Goal: Task Accomplishment & Management: Use online tool/utility

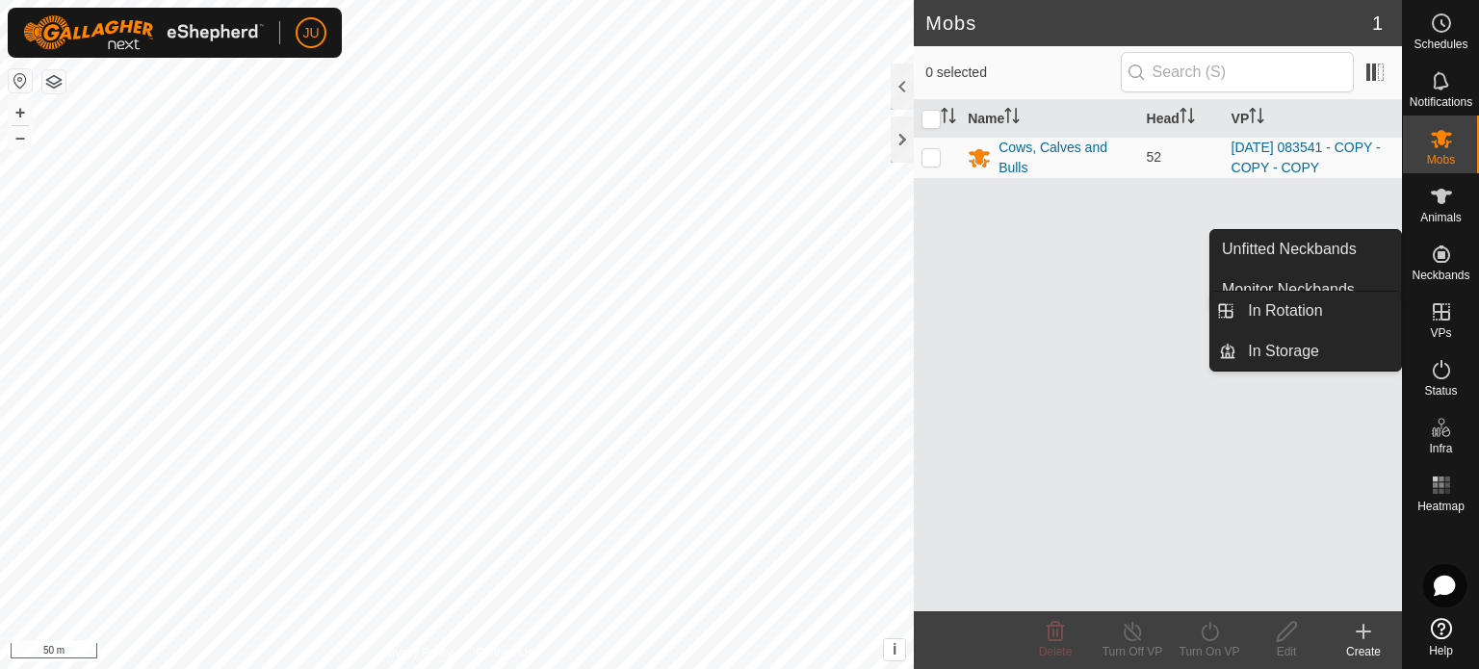
click at [1434, 310] on icon at bounding box center [1441, 311] width 23 height 23
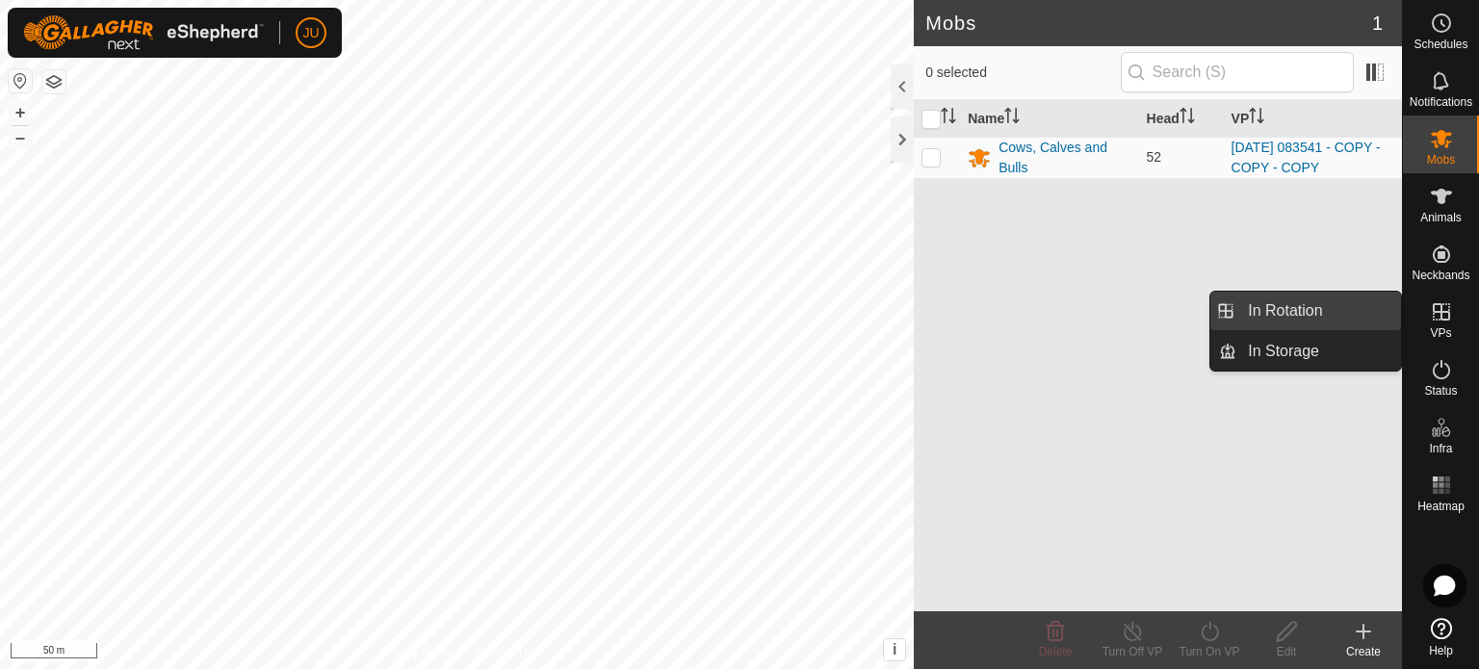
click at [1311, 304] on link "In Rotation" at bounding box center [1318, 311] width 165 height 39
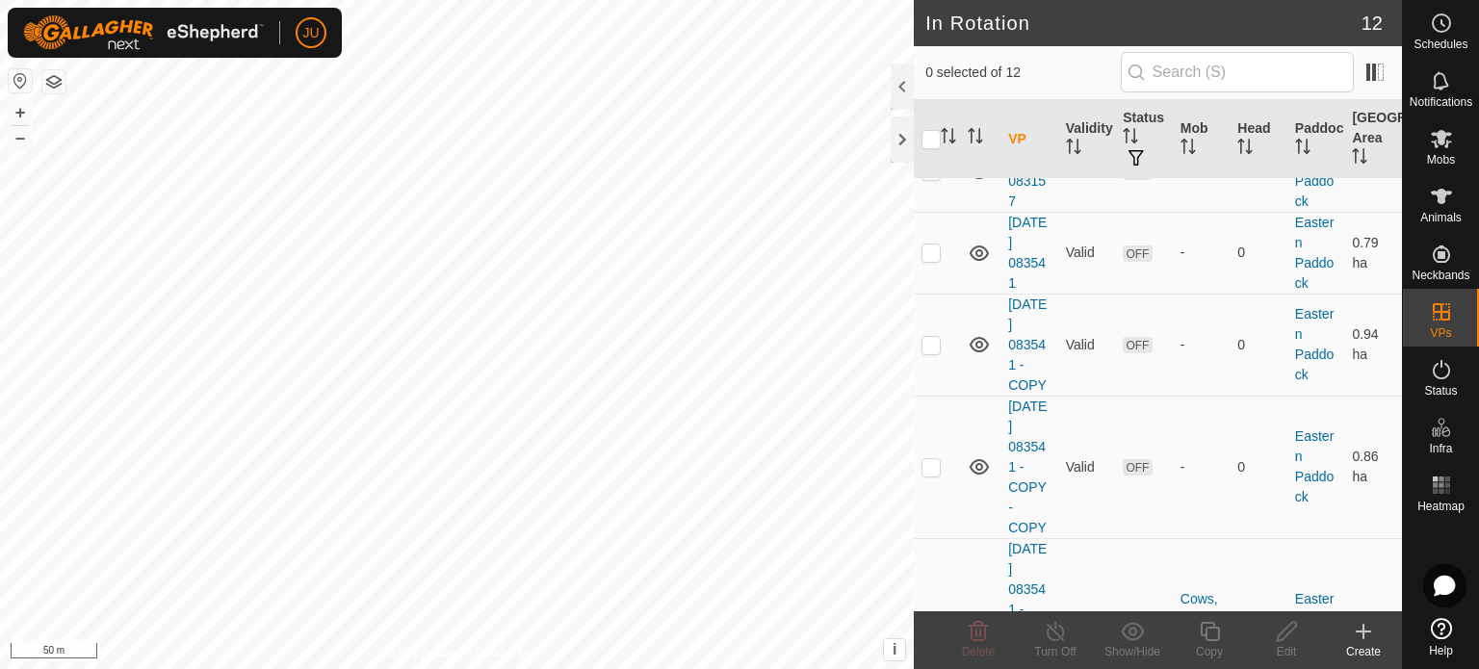
scroll to position [805, 0]
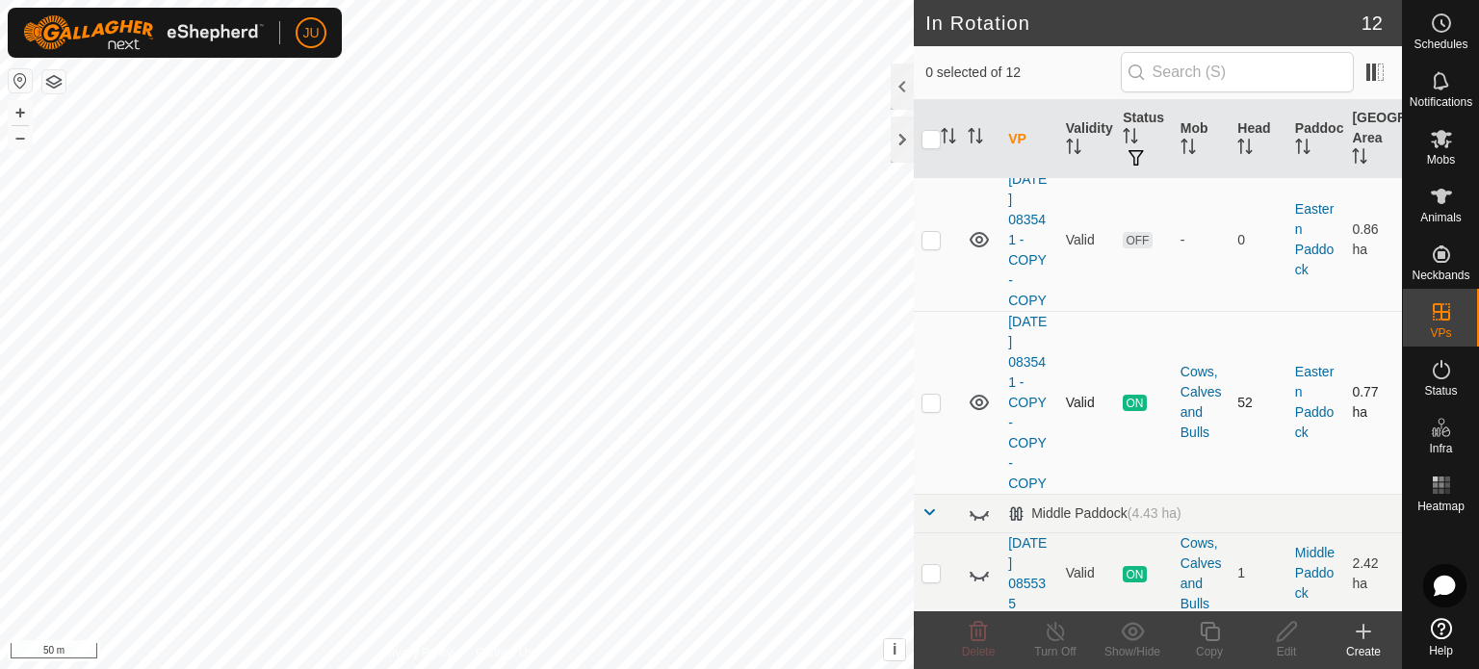
click at [927, 395] on p-checkbox at bounding box center [930, 402] width 19 height 15
checkbox input "true"
click at [1208, 627] on icon at bounding box center [1209, 631] width 19 height 19
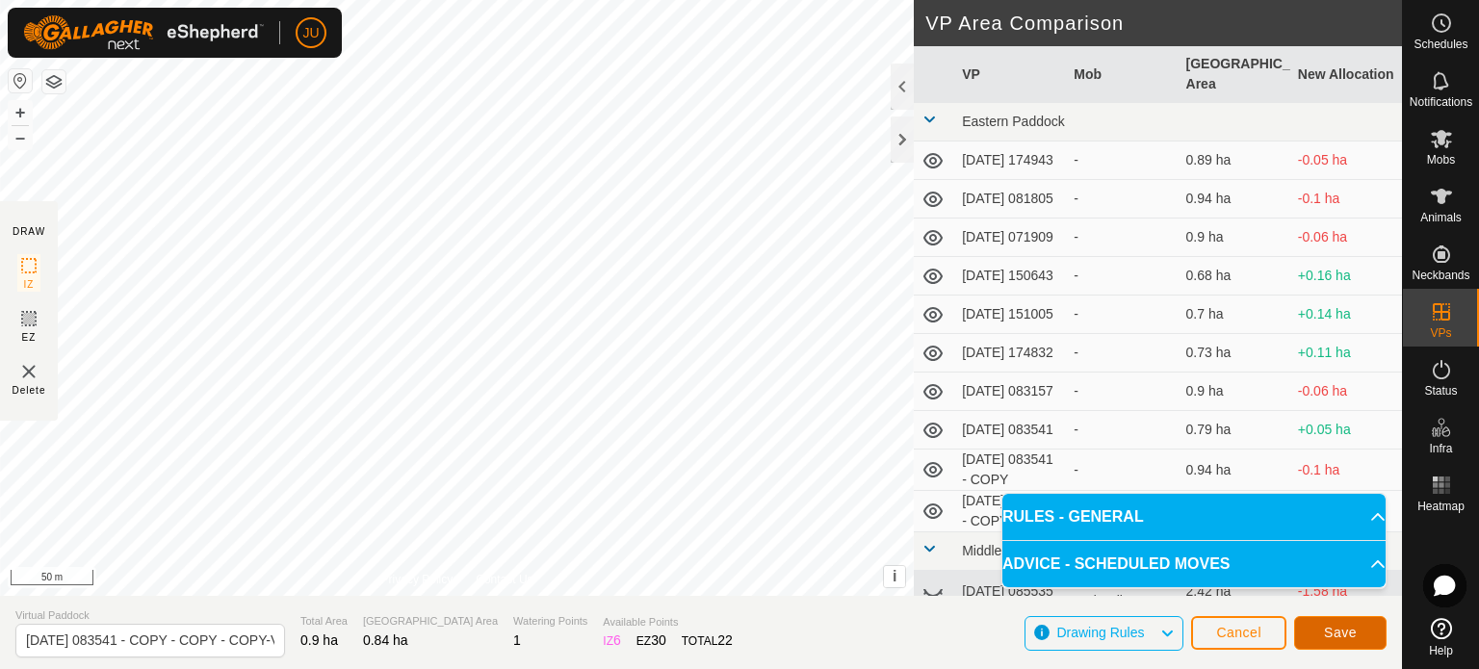
click at [1346, 633] on span "Save" at bounding box center [1340, 632] width 33 height 15
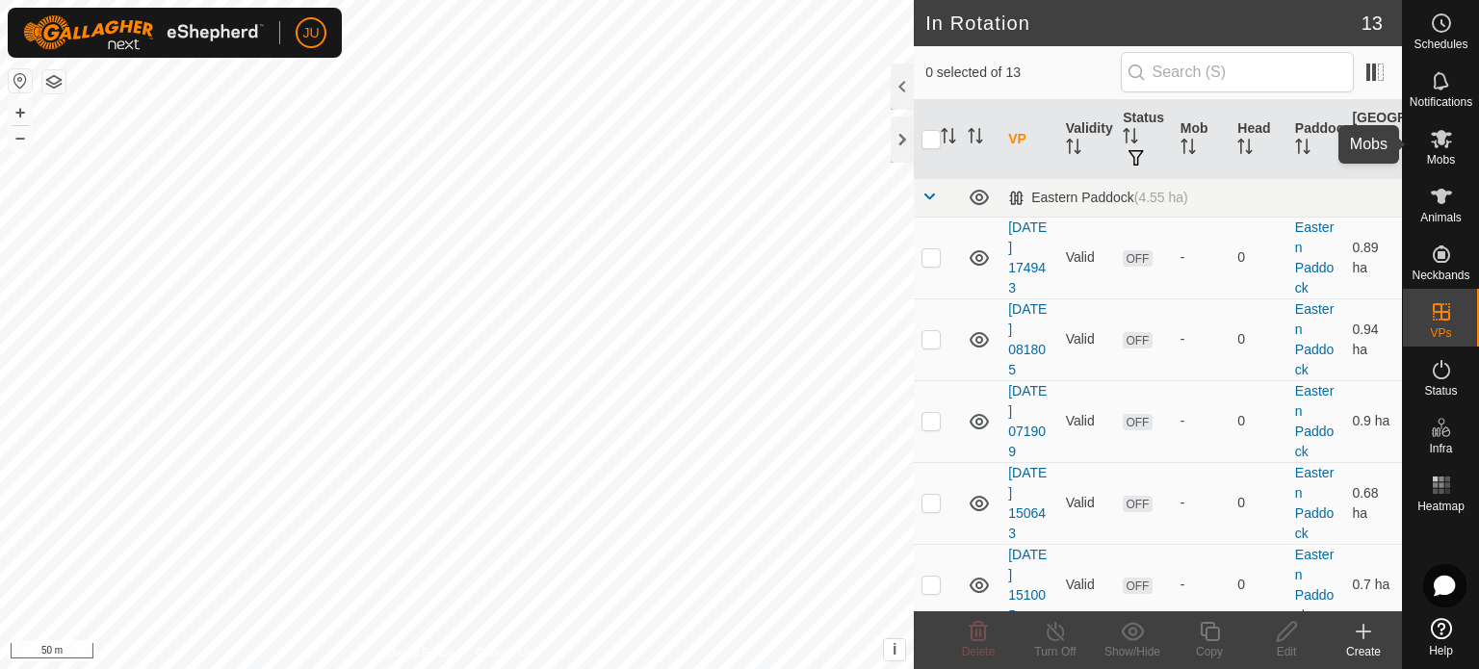
click at [1448, 147] on icon at bounding box center [1441, 138] width 23 height 23
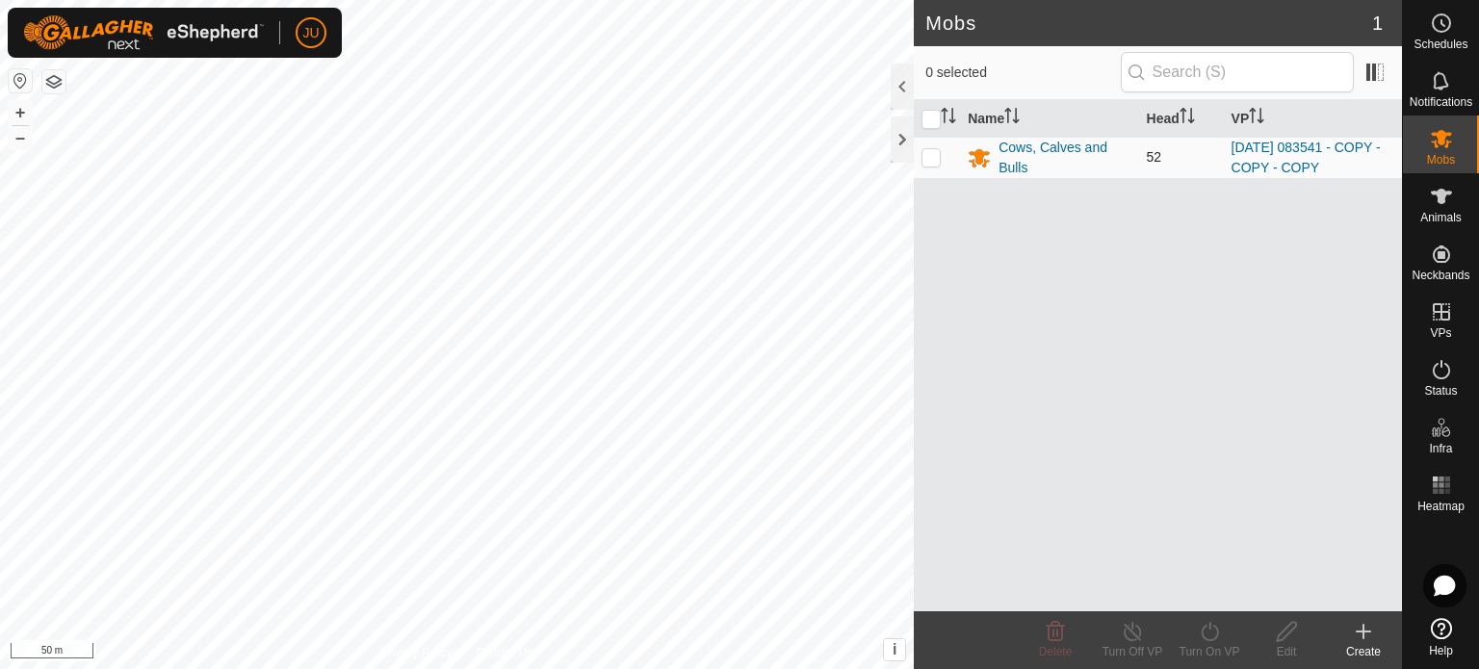
click at [929, 155] on p-checkbox at bounding box center [930, 156] width 19 height 15
checkbox input "true"
click at [1207, 638] on icon at bounding box center [1210, 631] width 24 height 23
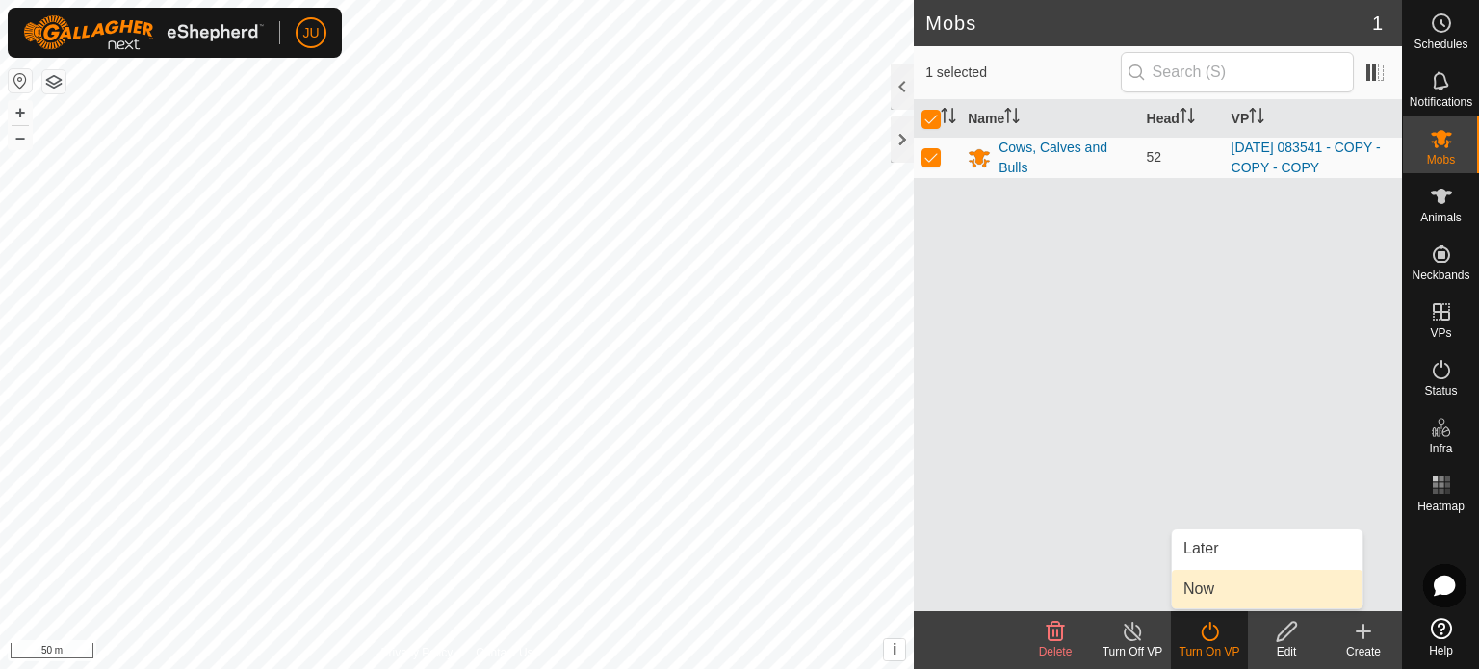
click at [1211, 589] on link "Now" at bounding box center [1267, 589] width 191 height 39
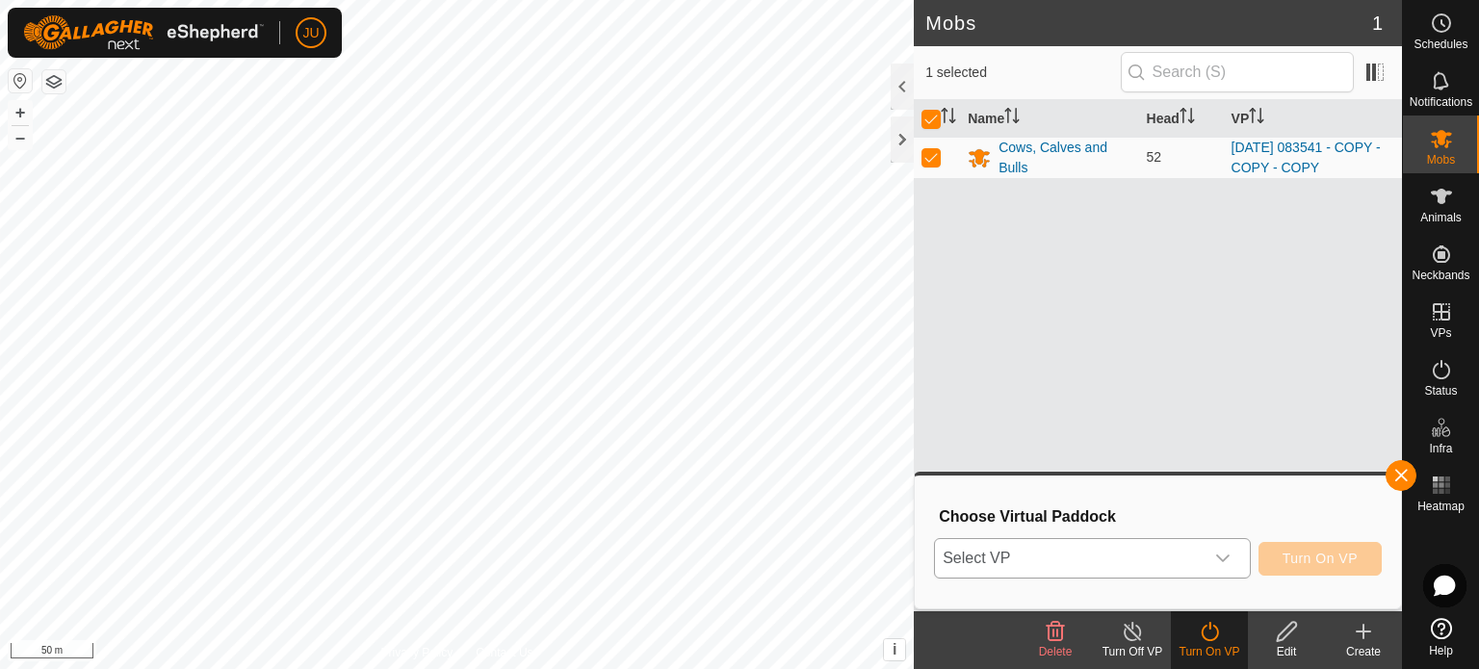
click at [1213, 561] on div "dropdown trigger" at bounding box center [1222, 558] width 39 height 39
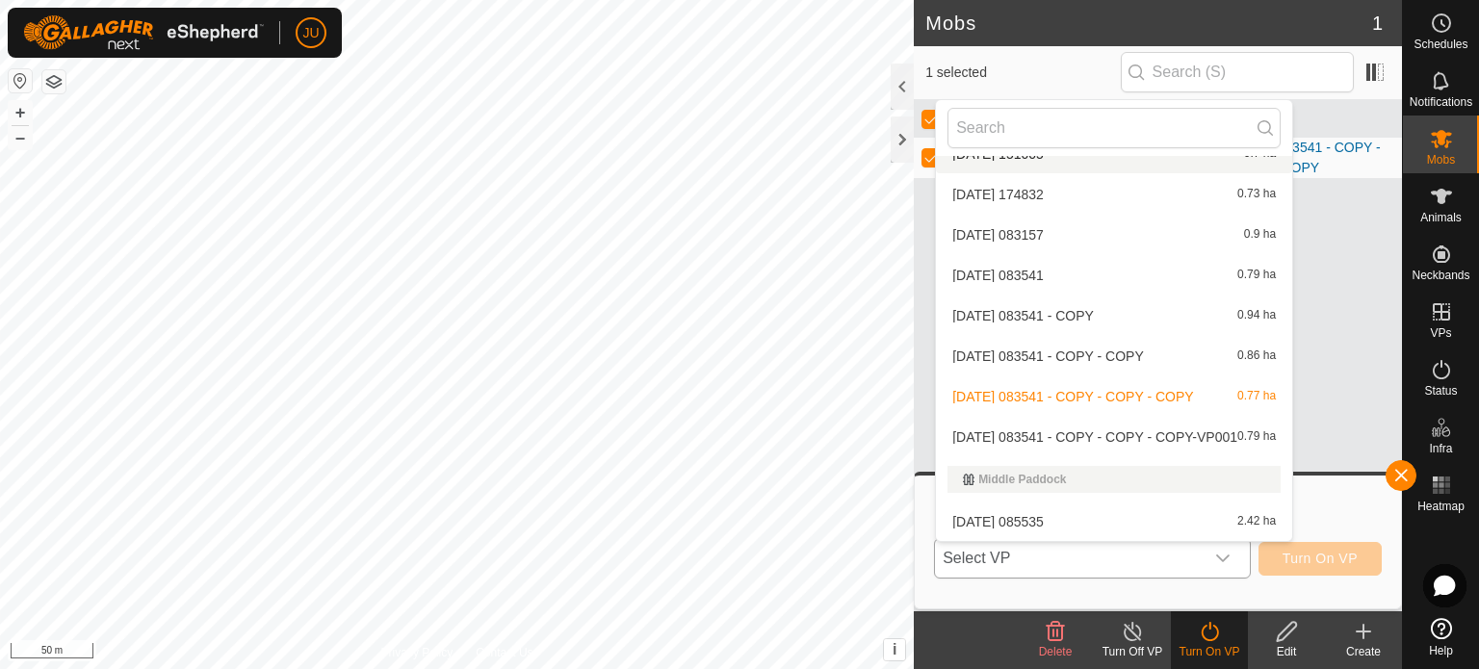
scroll to position [206, 0]
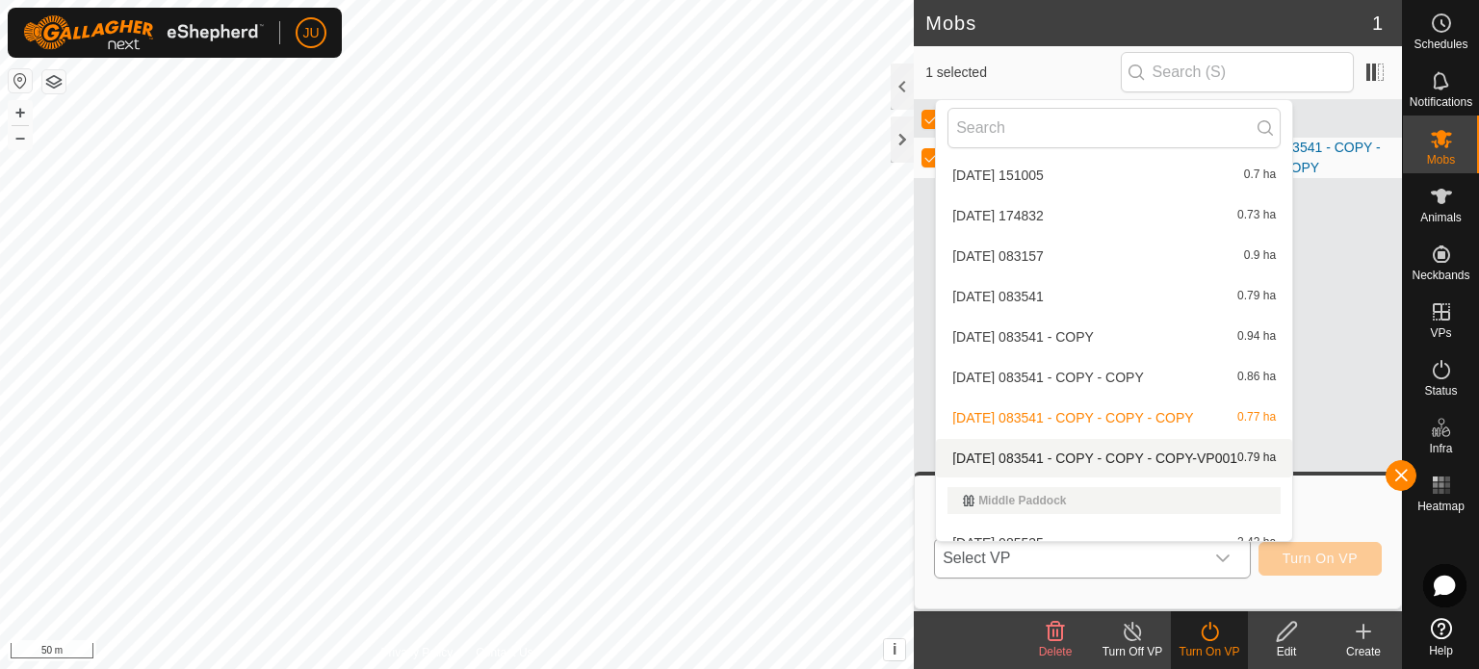
click at [1044, 455] on li "[DATE] 083541 - COPY - COPY - COPY-VP001 0.79 ha" at bounding box center [1114, 458] width 356 height 39
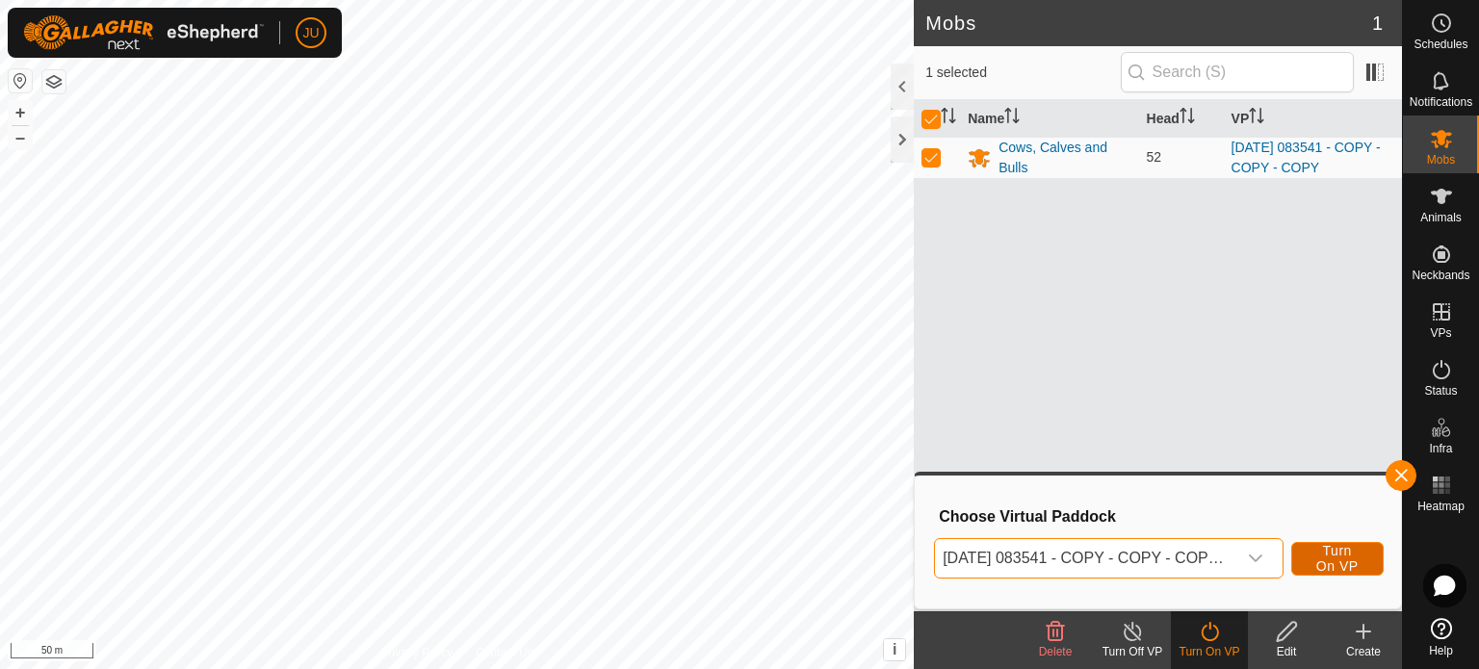
click at [1346, 547] on span "Turn On VP" at bounding box center [1337, 558] width 44 height 31
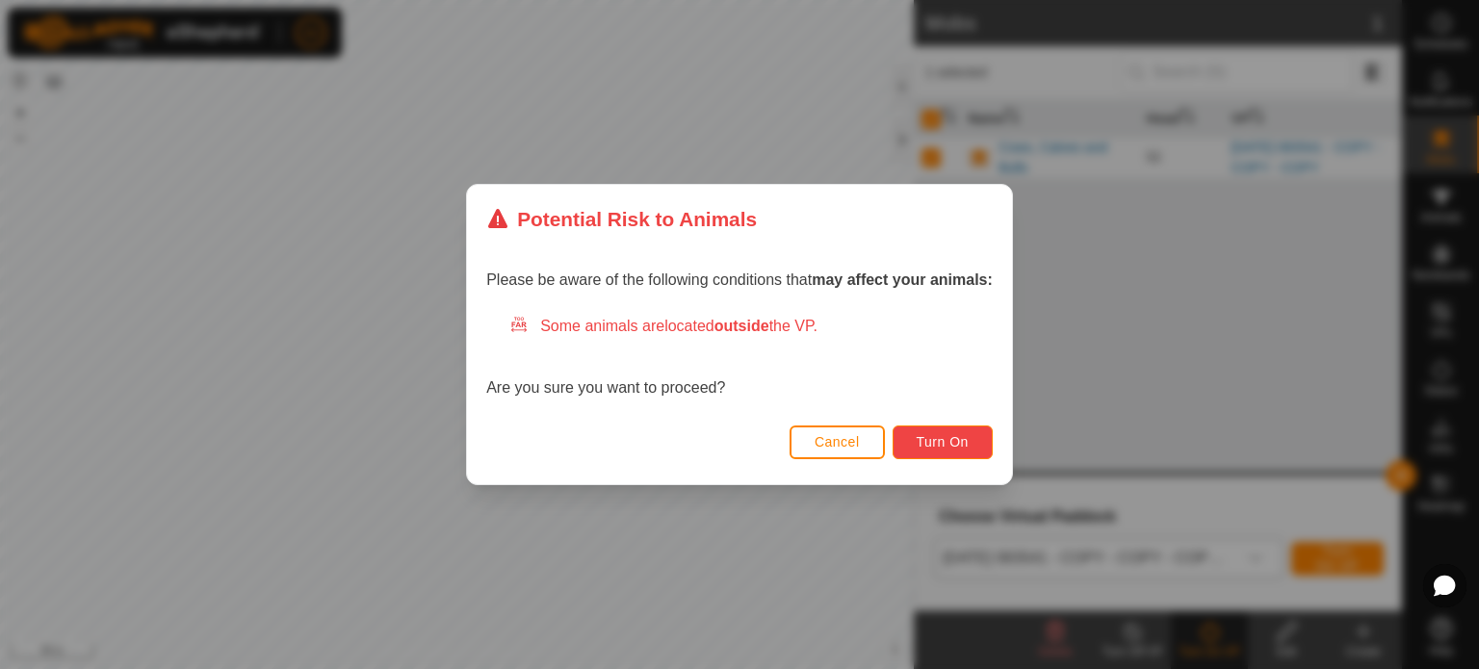
click at [963, 435] on span "Turn On" at bounding box center [942, 441] width 52 height 15
